Goal: Check status

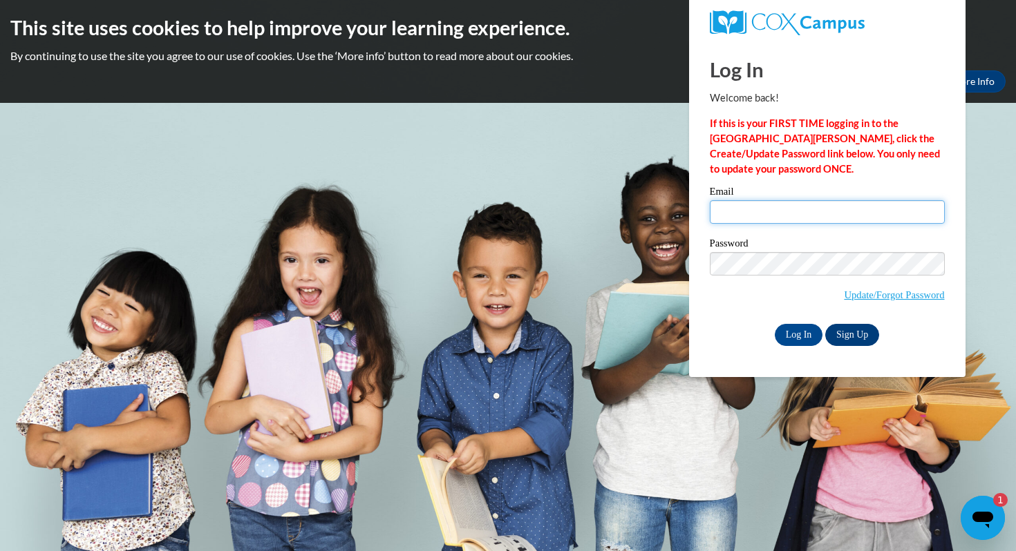
type input "scarr@mtsd.k12.wi.us"
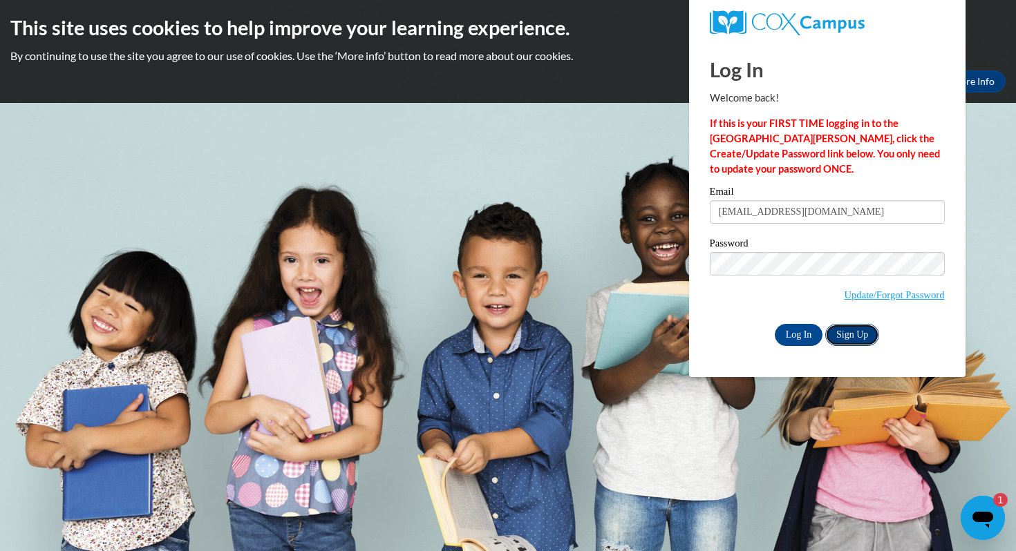
click at [862, 332] on link "Sign Up" at bounding box center [852, 335] width 54 height 22
click at [806, 328] on input "Log In" at bounding box center [799, 335] width 48 height 22
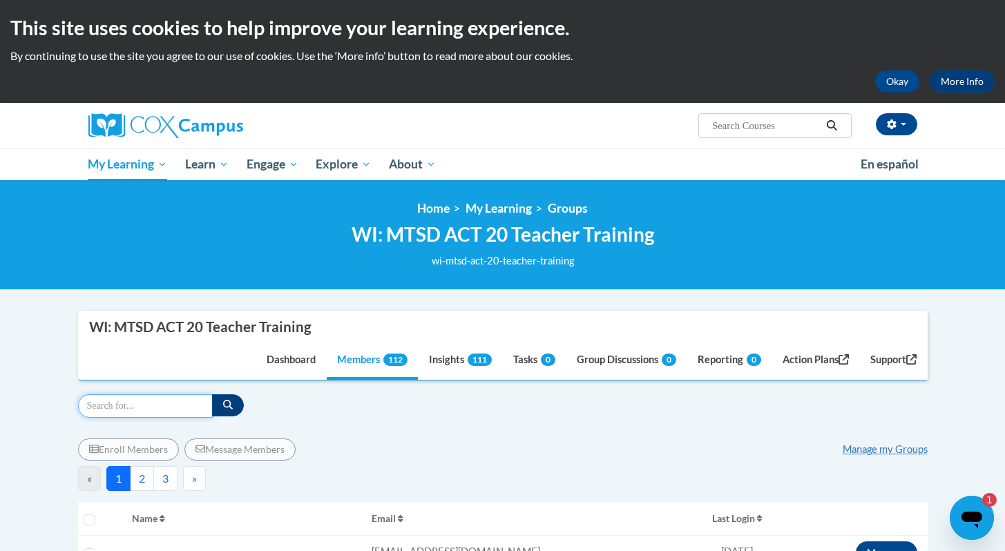
click at [91, 408] on input "Search" at bounding box center [145, 406] width 135 height 23
type input "harris"
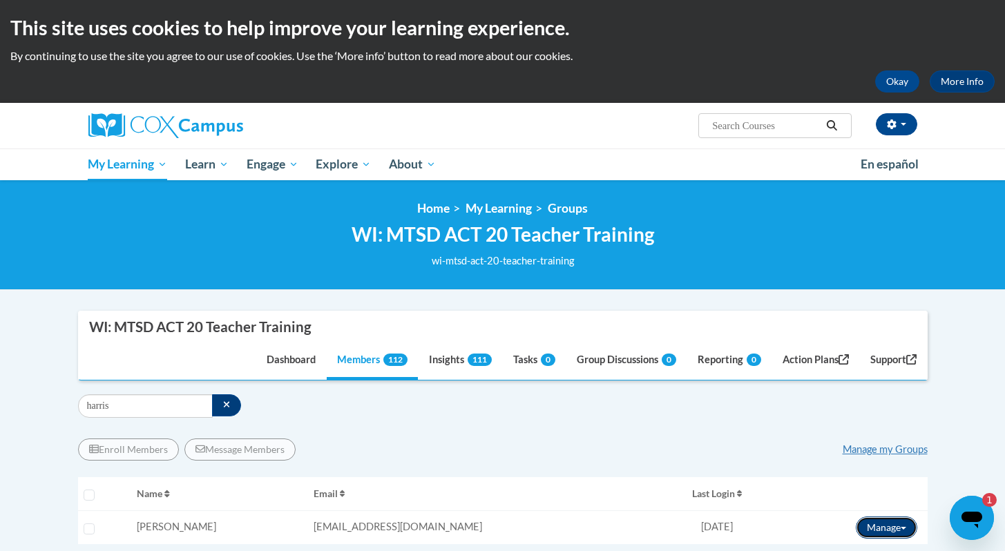
click at [882, 537] on button "Manage" at bounding box center [886, 528] width 61 height 22
click at [875, 527] on button "Manage" at bounding box center [886, 528] width 61 height 22
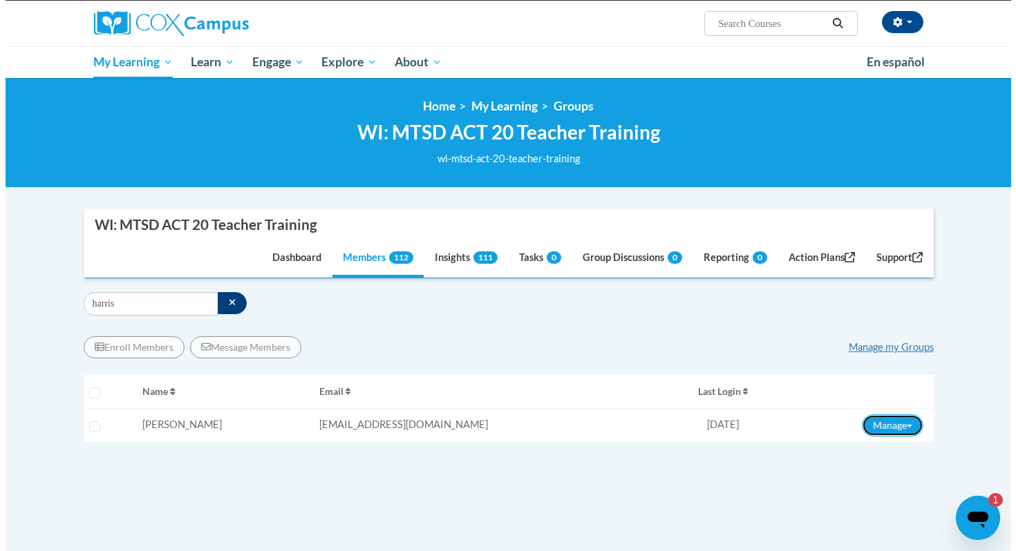
scroll to position [267, 0]
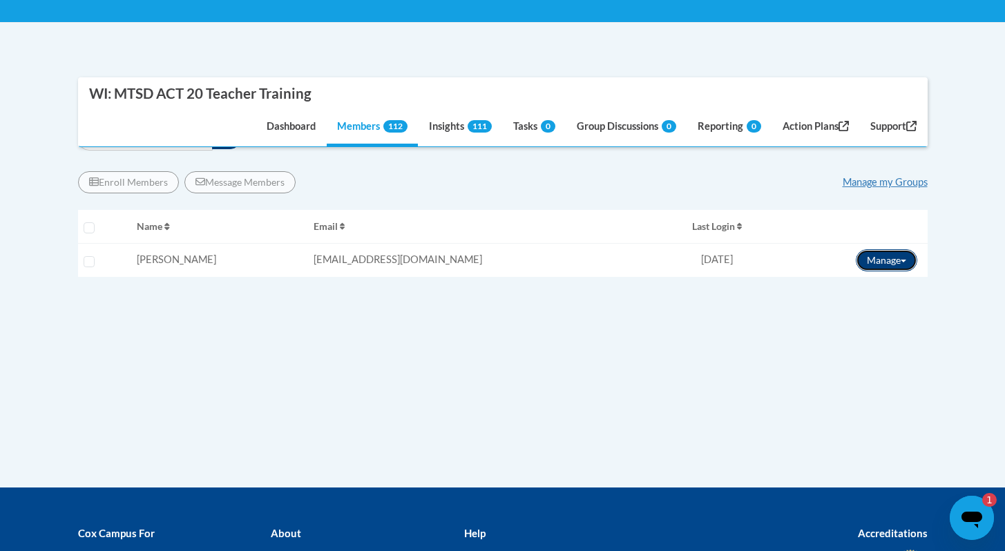
click at [882, 258] on button "Manage" at bounding box center [886, 260] width 61 height 22
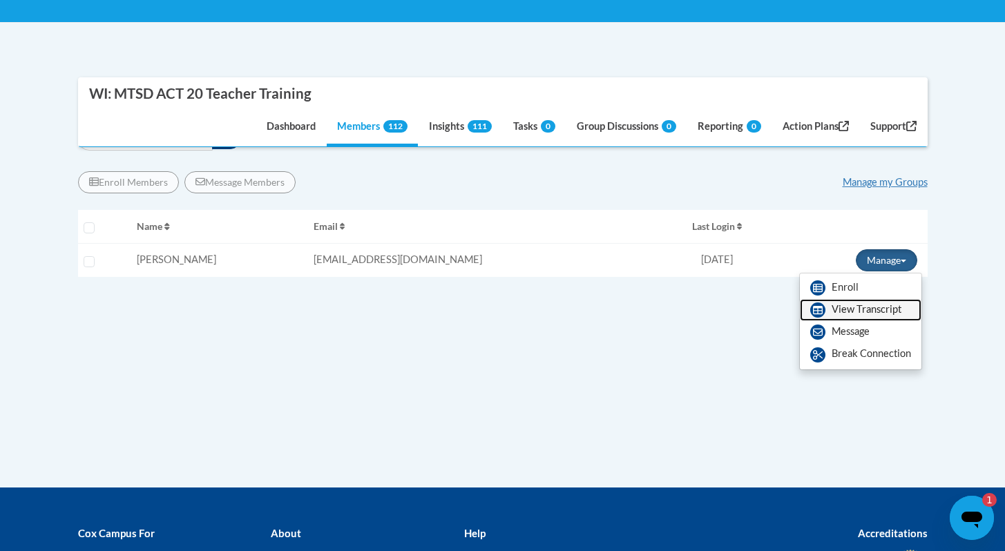
click at [858, 312] on link "View Transcript" at bounding box center [861, 310] width 122 height 22
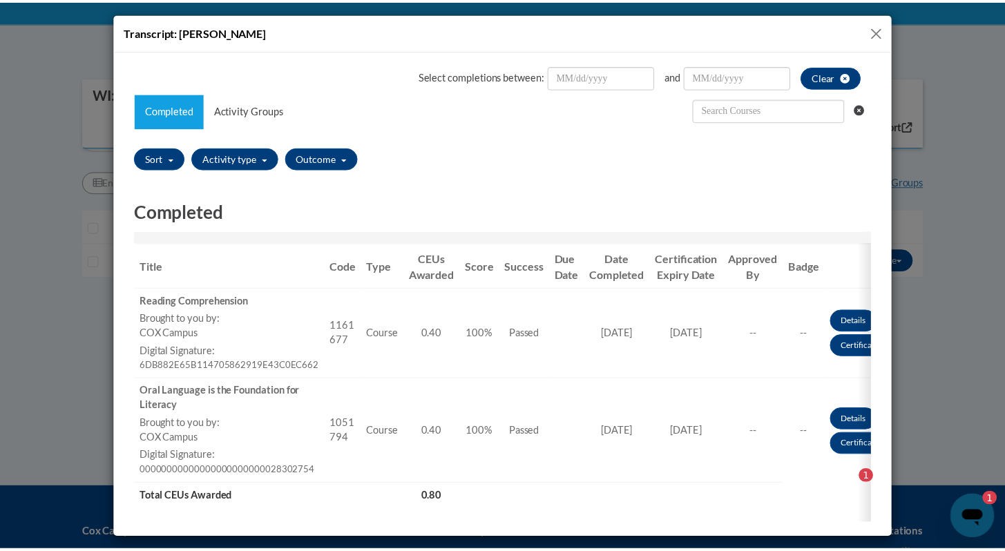
scroll to position [0, 0]
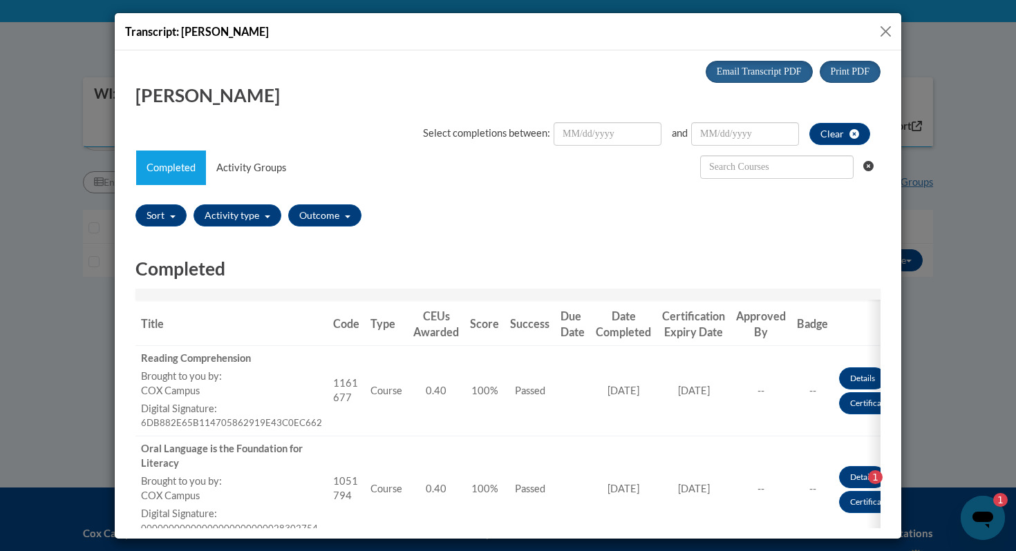
click at [891, 31] on button "Close" at bounding box center [885, 31] width 17 height 17
